Goal: Browse casually

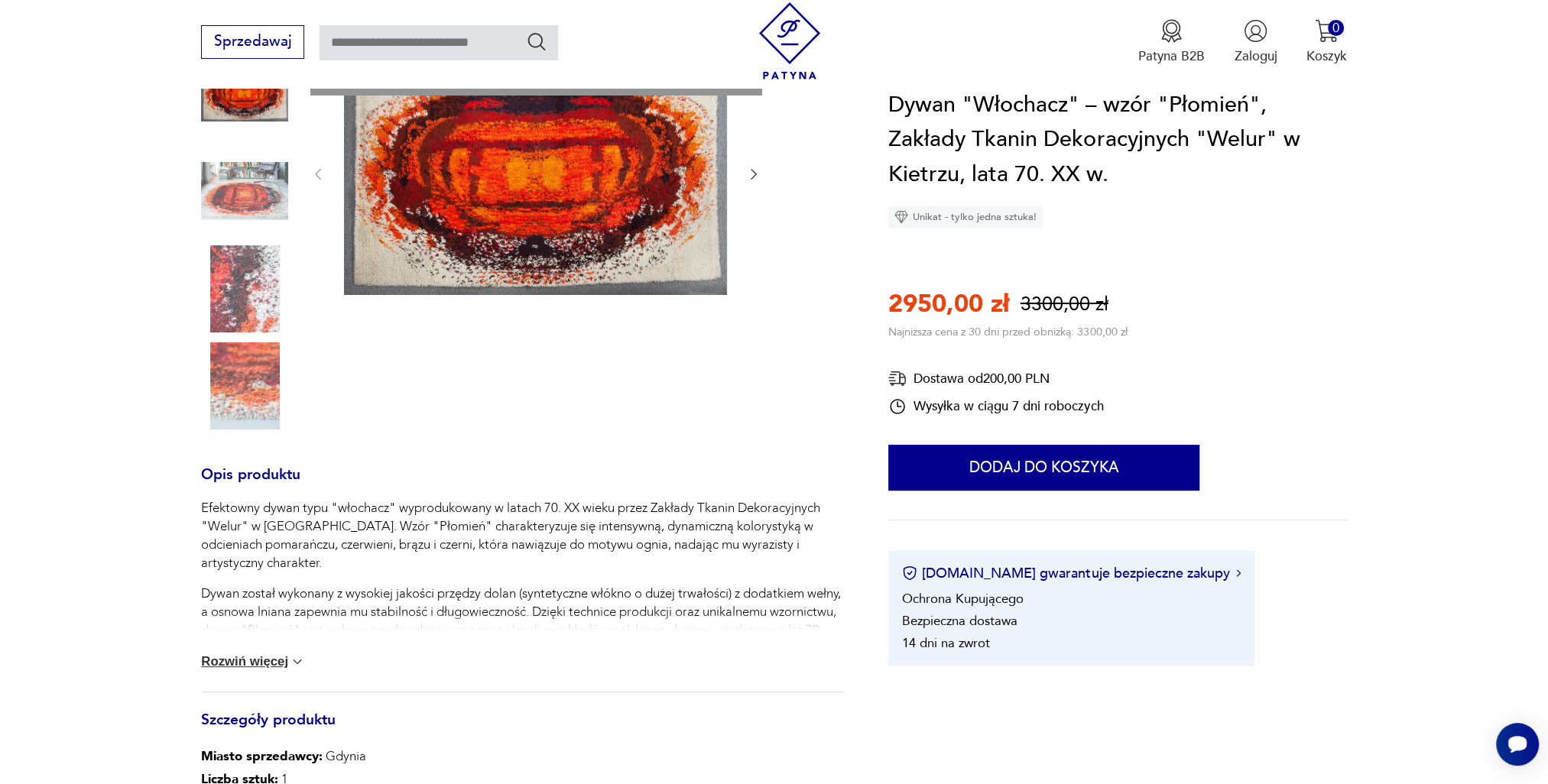
scroll to position [229, 0]
click at [298, 662] on img at bounding box center [297, 661] width 15 height 15
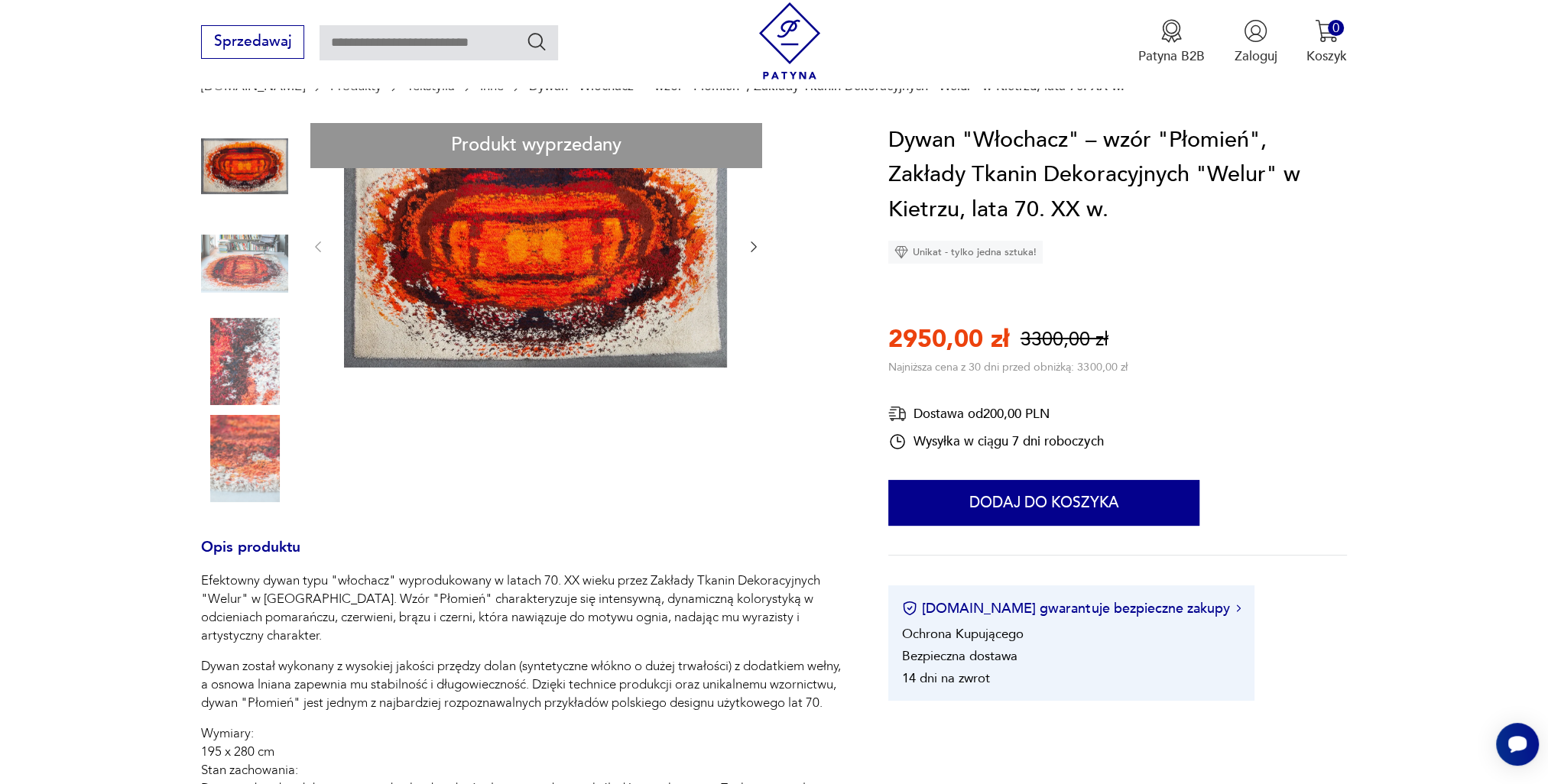
scroll to position [153, 0]
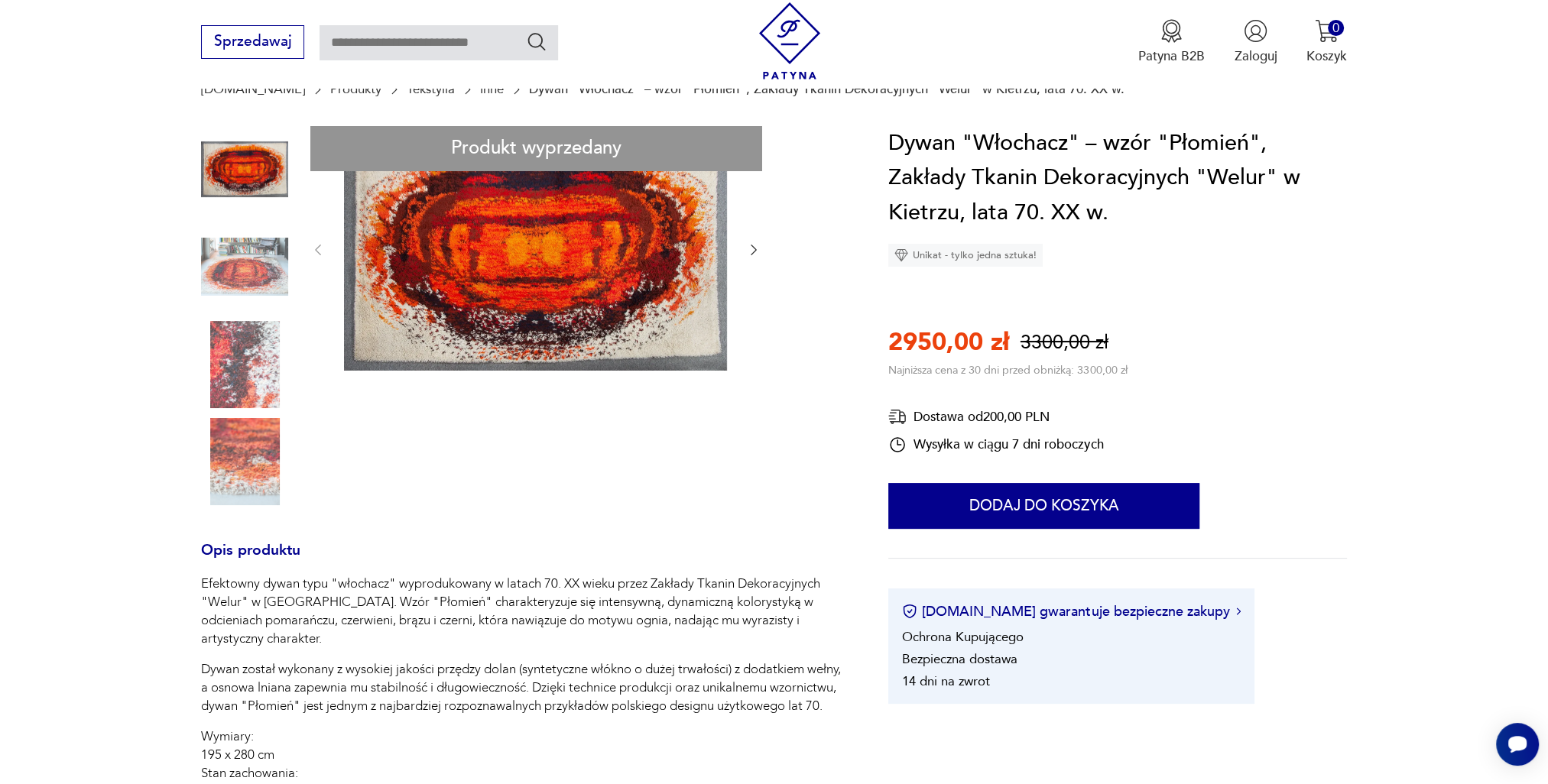
click at [746, 252] on icon "button" at bounding box center [754, 250] width 15 height 15
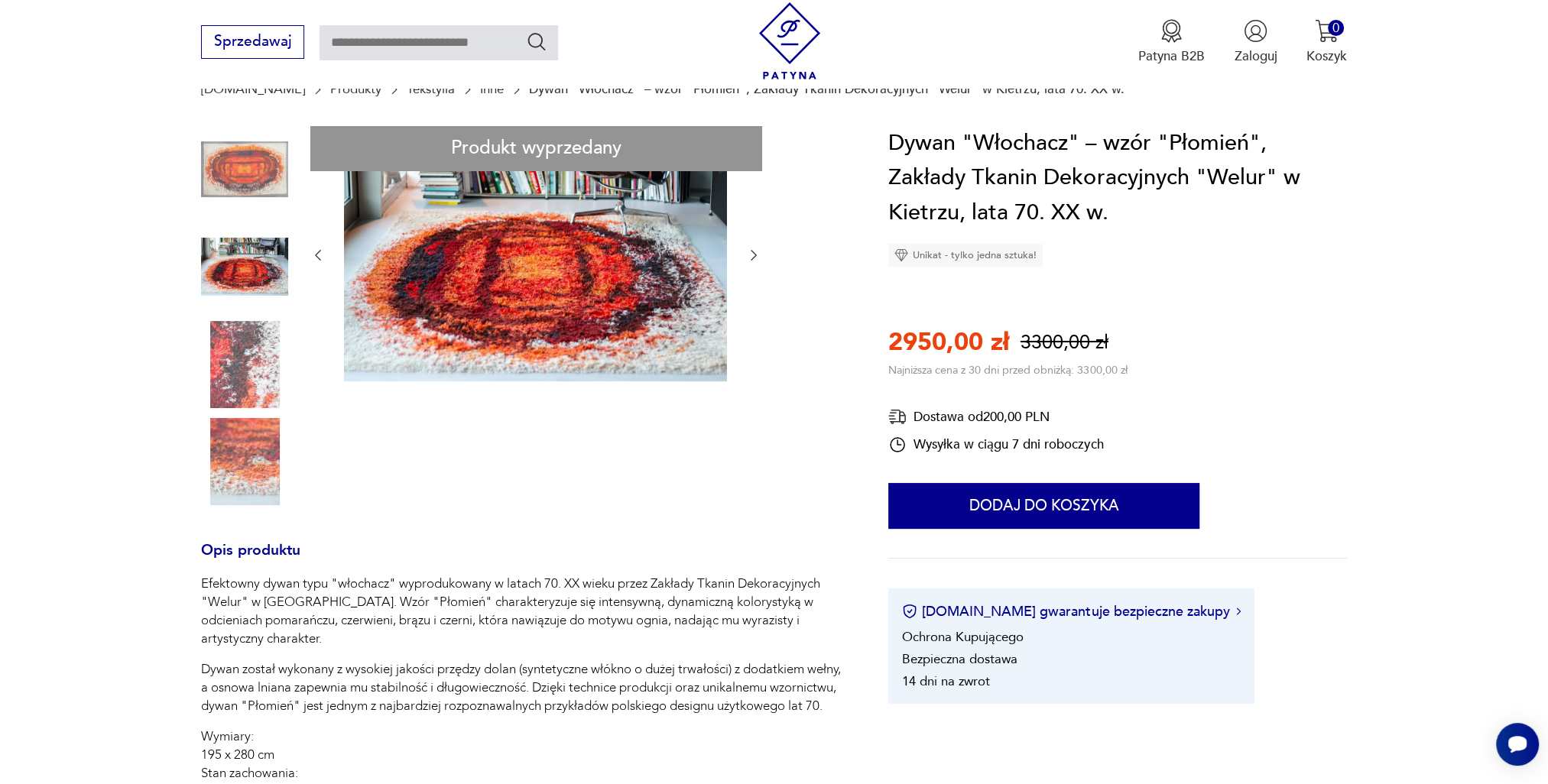
click at [748, 254] on icon "button" at bounding box center [754, 255] width 15 height 15
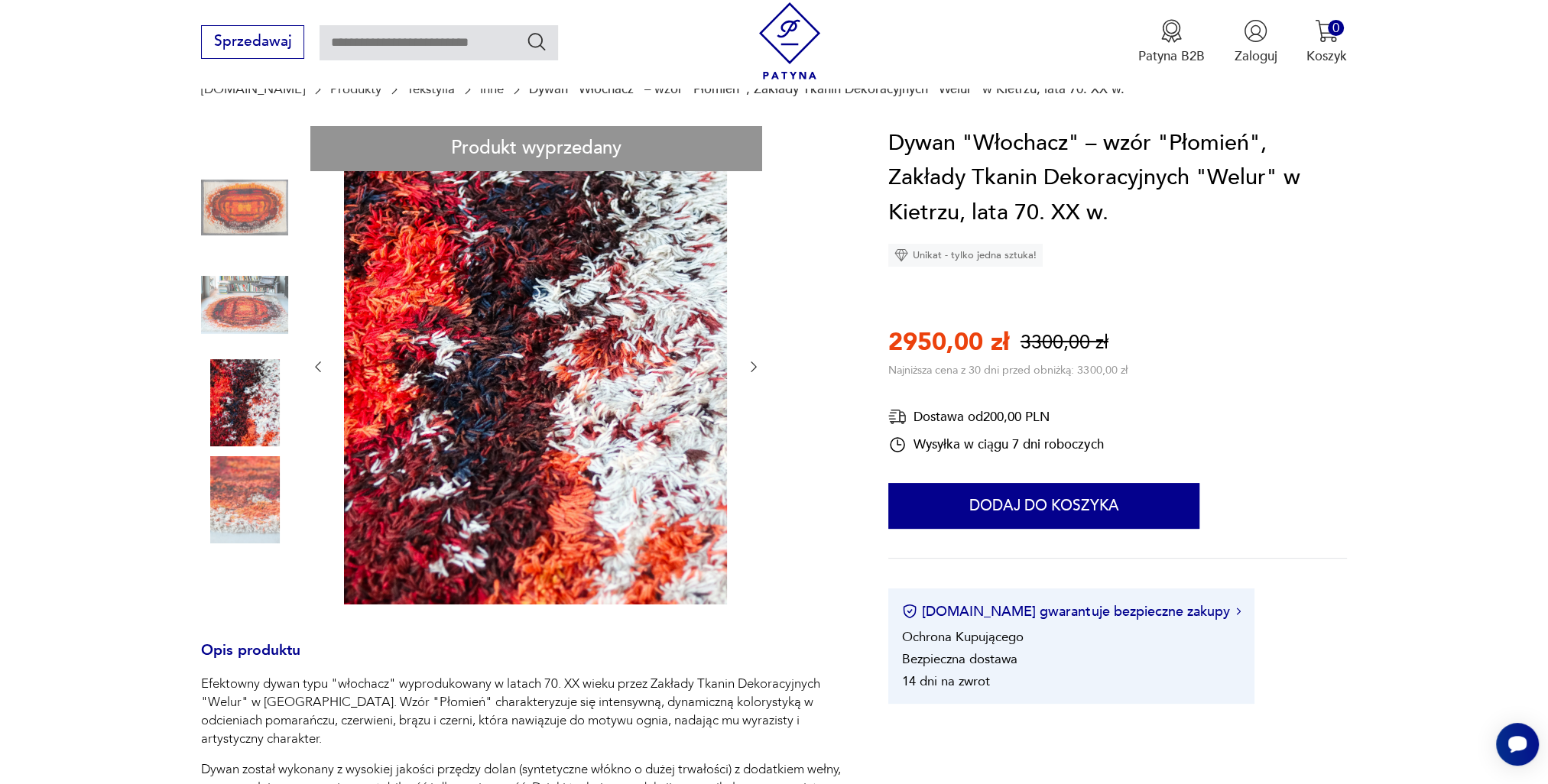
click at [750, 371] on icon "button" at bounding box center [754, 367] width 15 height 15
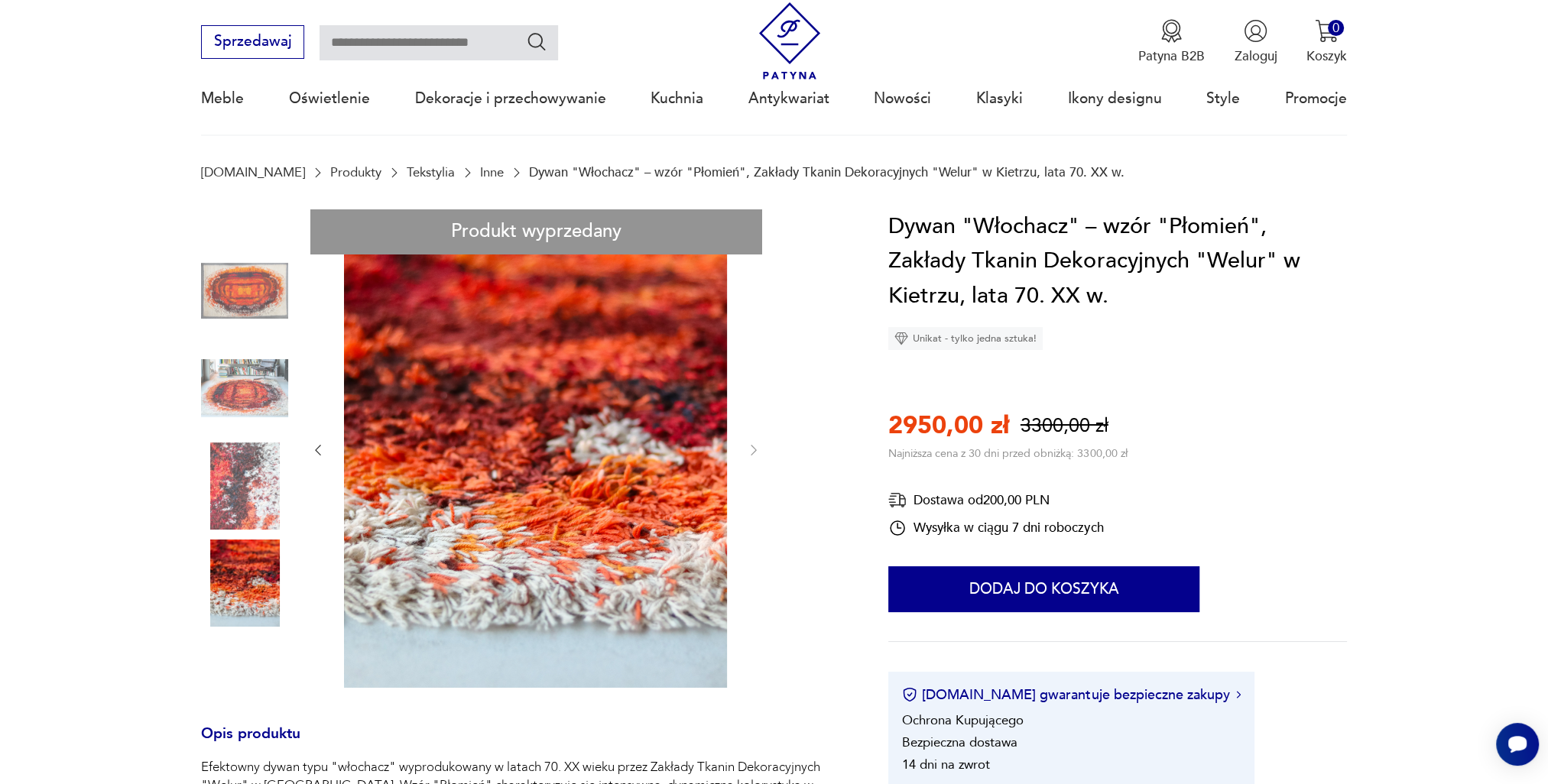
scroll to position [0, 0]
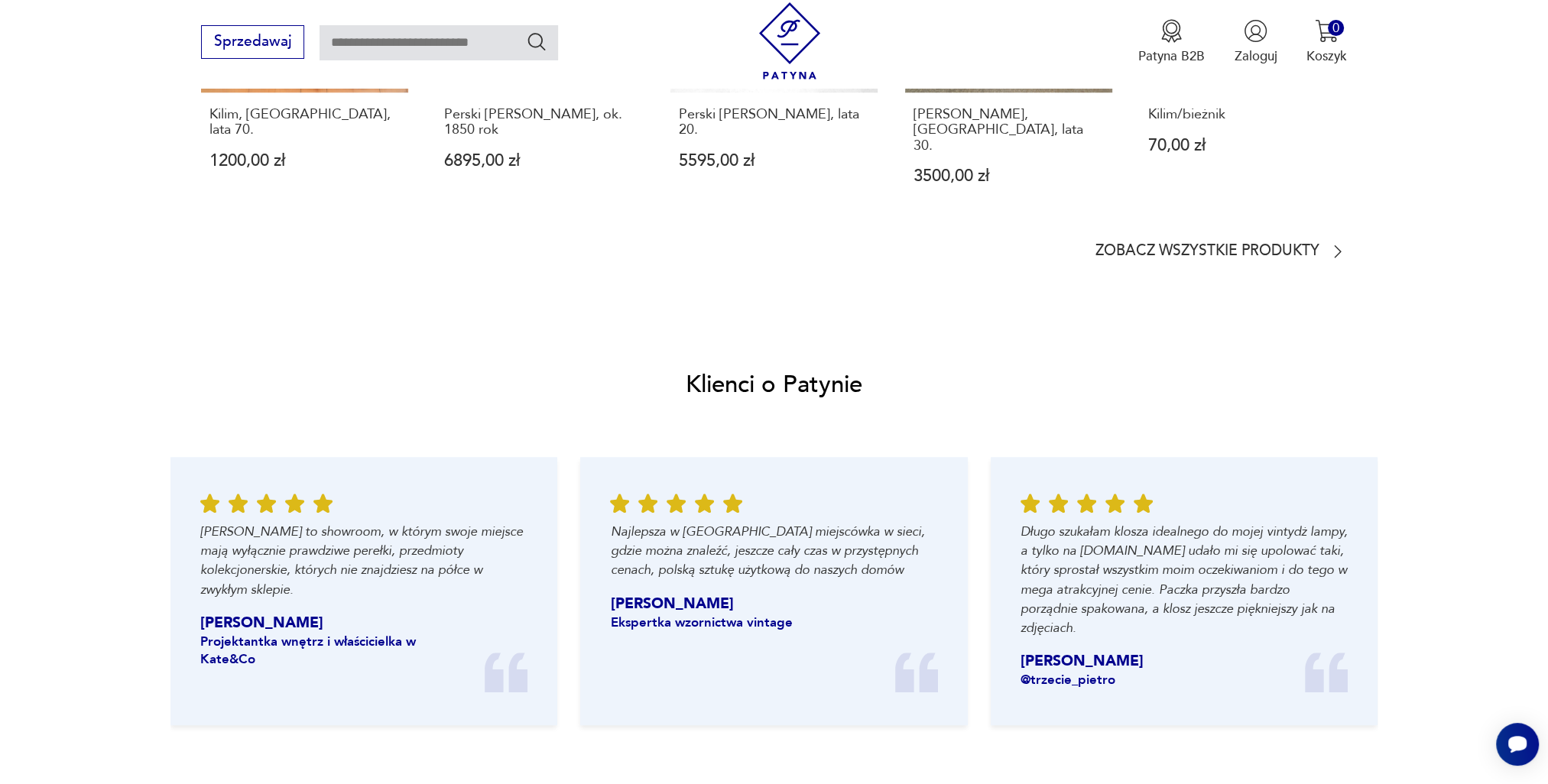
scroll to position [1681, 0]
